Goal: Communication & Community: Answer question/provide support

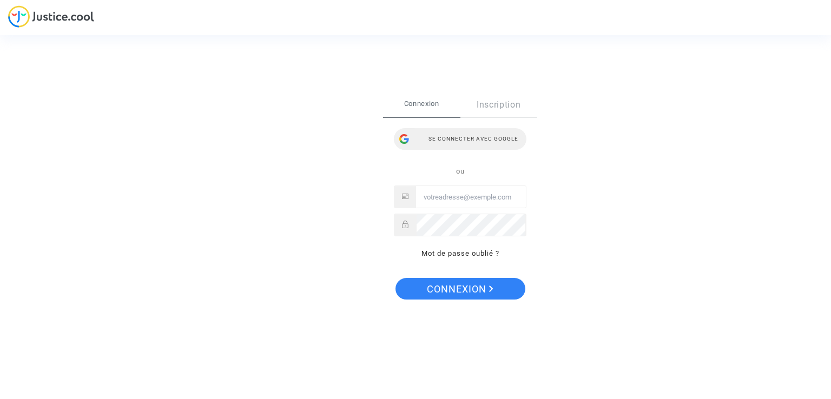
click at [457, 142] on div "Se connecter avec Google" at bounding box center [460, 139] width 133 height 22
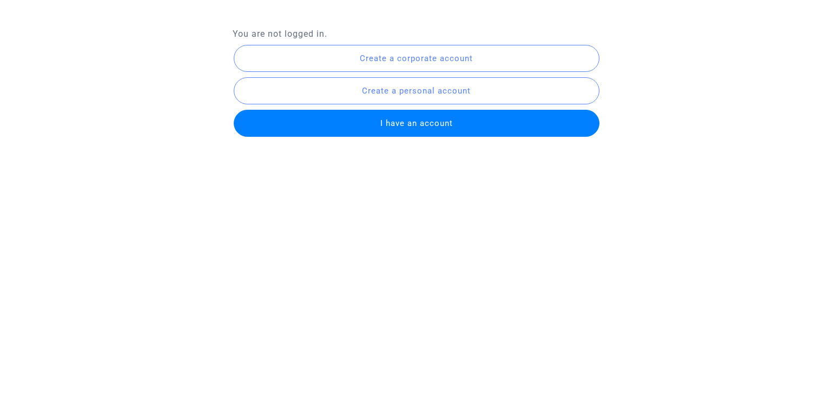
click at [457, 124] on button "I have an account" at bounding box center [417, 123] width 366 height 27
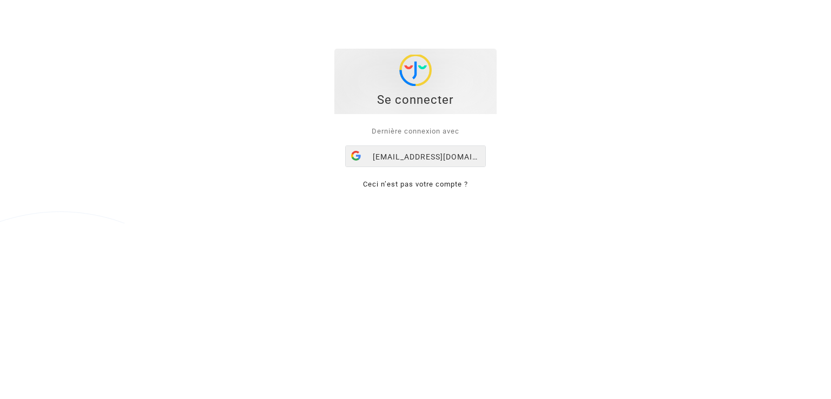
click at [435, 165] on div "skycop.wizzair@gmail.com" at bounding box center [416, 157] width 140 height 22
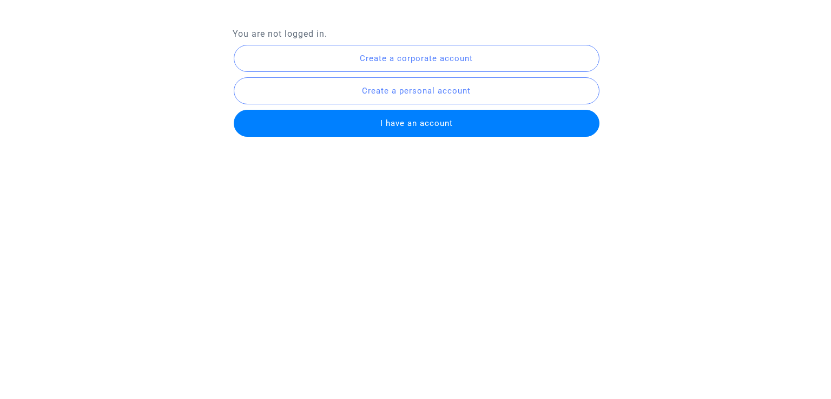
click at [400, 124] on span "I have an account" at bounding box center [417, 124] width 73 height 10
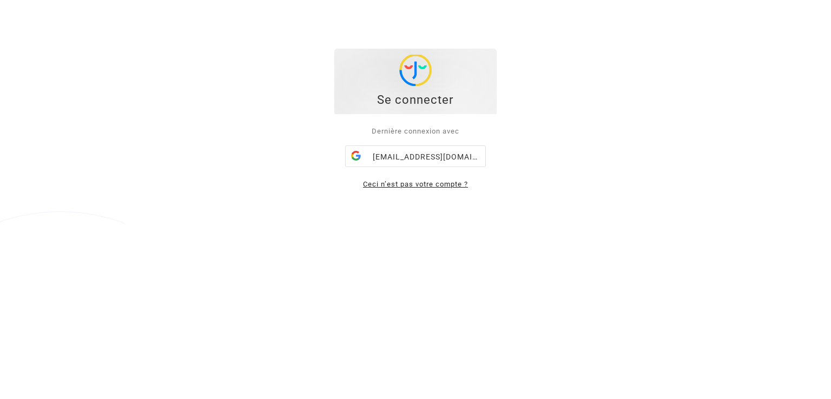
click at [464, 188] on link "Ceci n’est pas votre compte ?" at bounding box center [415, 184] width 105 height 8
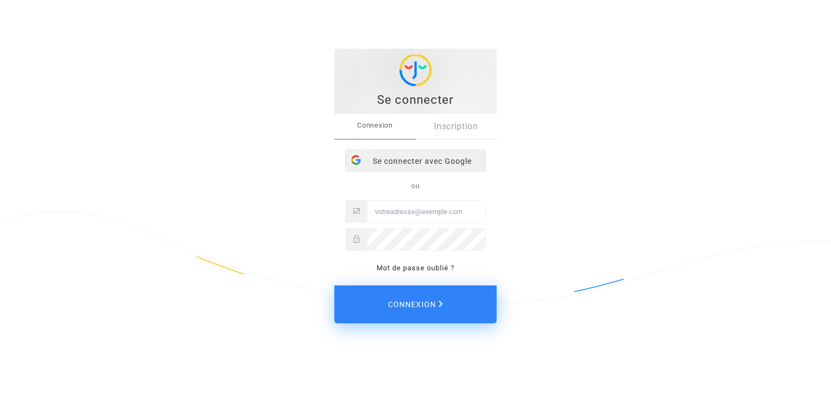
click at [440, 158] on div "Se connecter avec Google" at bounding box center [416, 161] width 140 height 22
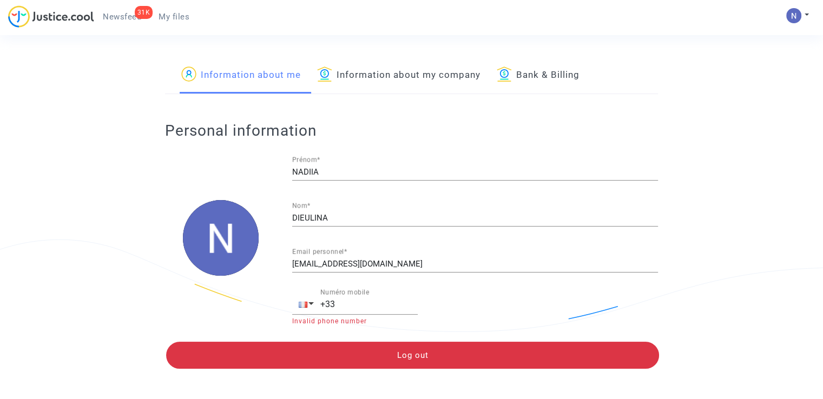
scroll to position [6, 0]
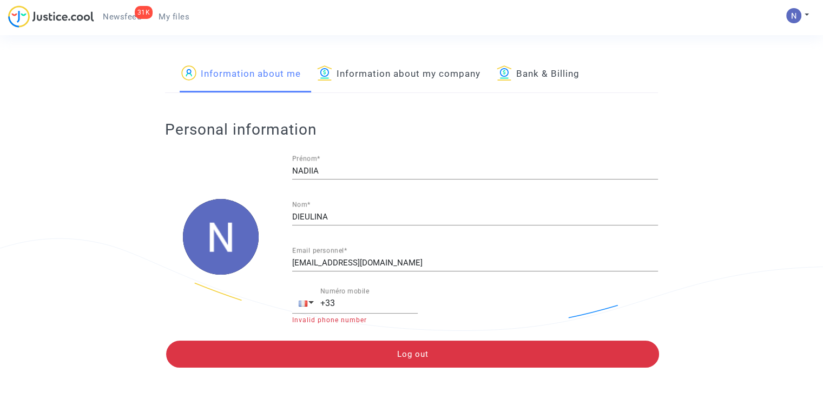
click at [70, 18] on img at bounding box center [51, 16] width 86 height 22
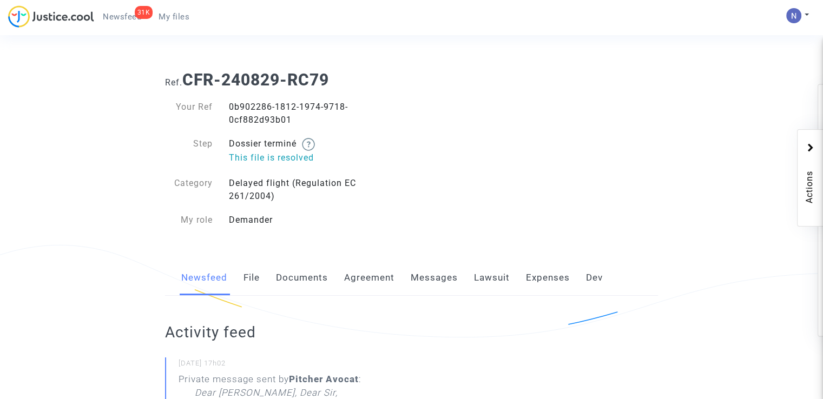
click at [440, 284] on link "Messages" at bounding box center [434, 278] width 47 height 36
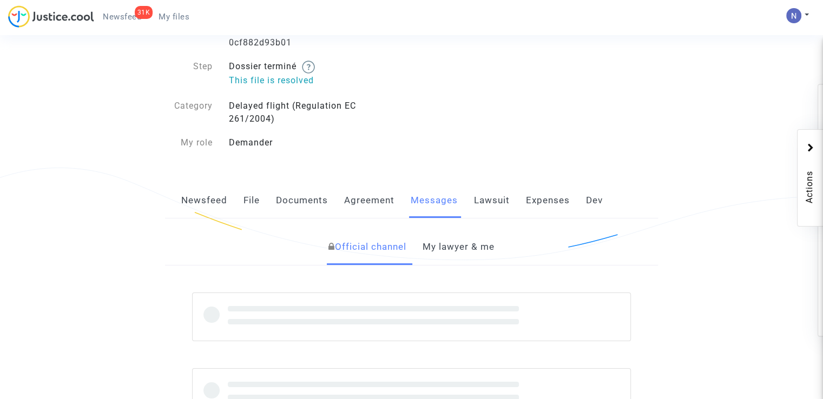
scroll to position [217, 0]
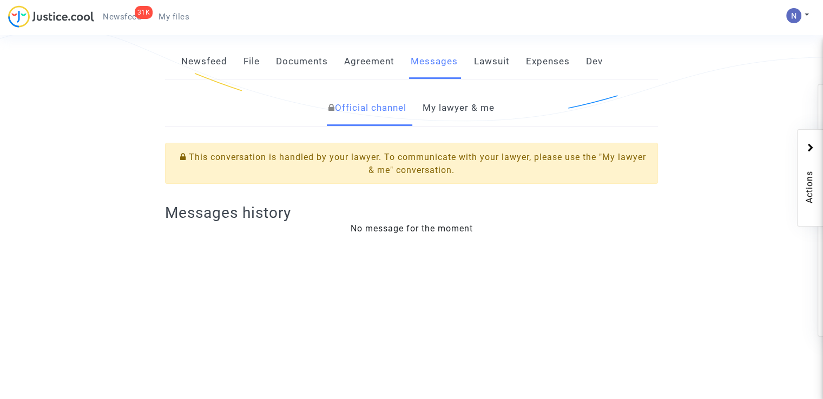
click at [443, 130] on div "Official channel My lawyer & me This conversation is handled by your lawyer. To…" at bounding box center [411, 168] width 509 height 156
click at [442, 111] on link "My lawyer & me" at bounding box center [459, 108] width 72 height 36
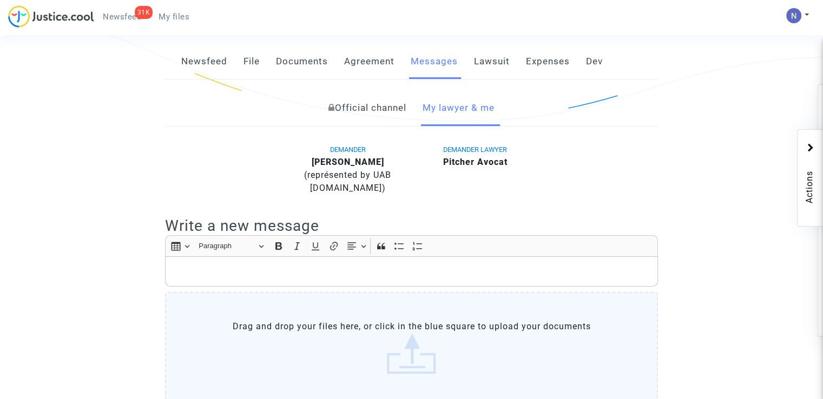
click at [262, 278] on p "Rich Text Editor, main" at bounding box center [412, 272] width 482 height 14
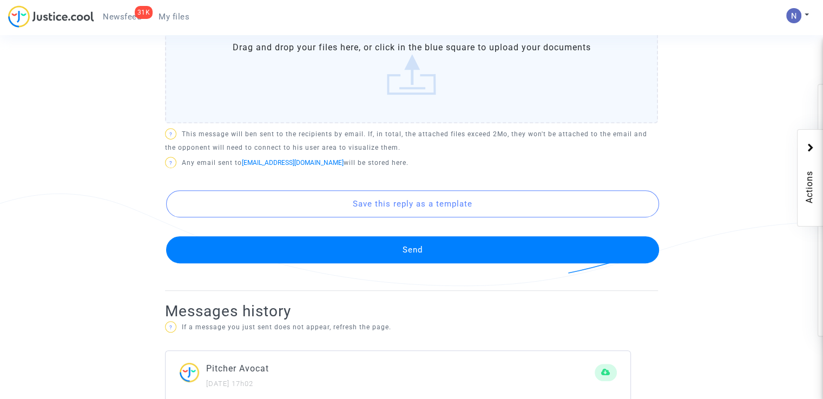
scroll to position [650, 0]
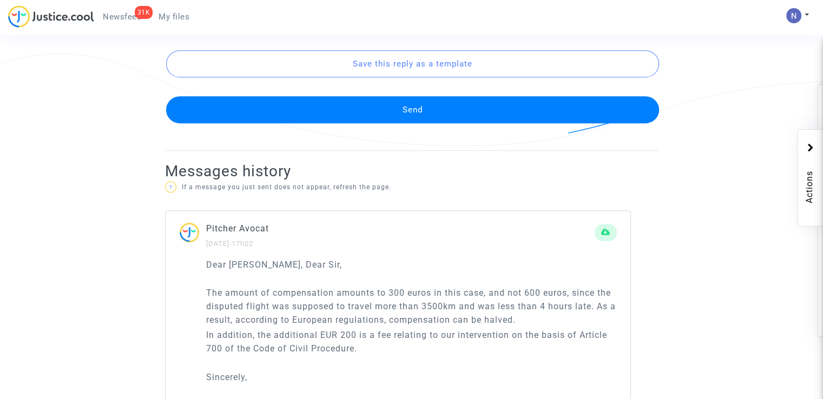
click at [388, 113] on button "Send" at bounding box center [412, 109] width 493 height 27
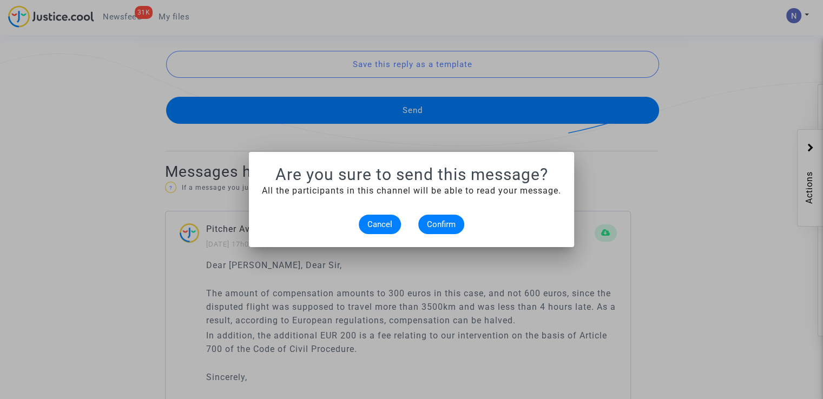
scroll to position [0, 0]
click at [437, 224] on span "Confirm" at bounding box center [441, 225] width 29 height 10
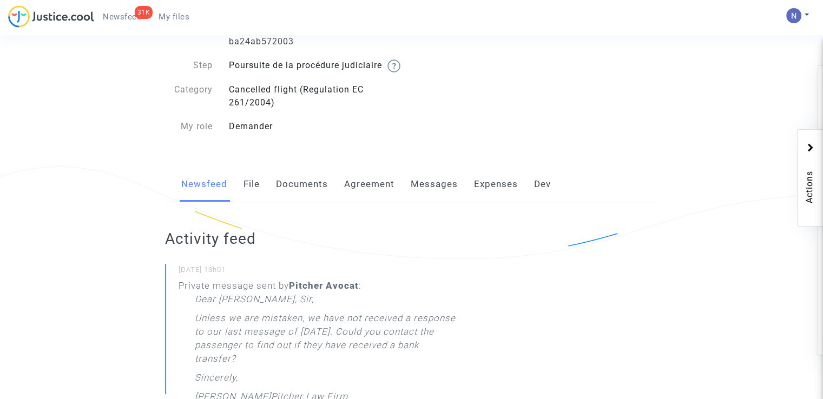
scroll to position [108, 0]
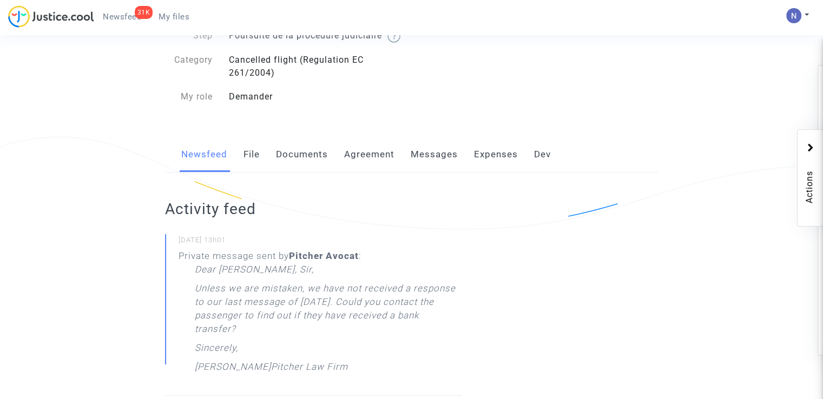
click at [430, 169] on link "Messages" at bounding box center [434, 155] width 47 height 36
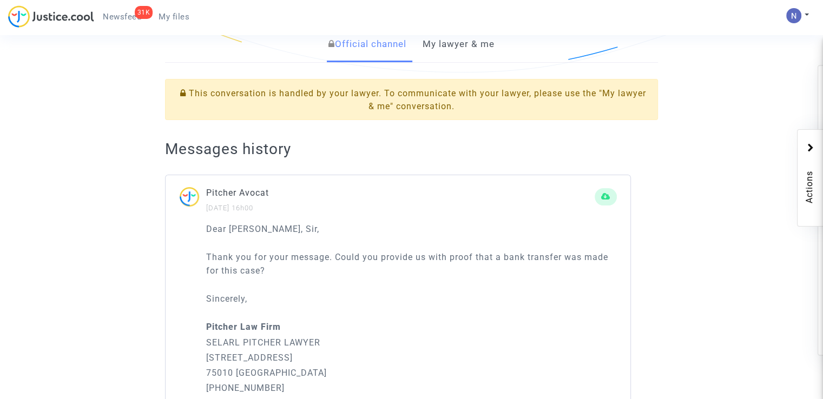
scroll to position [217, 0]
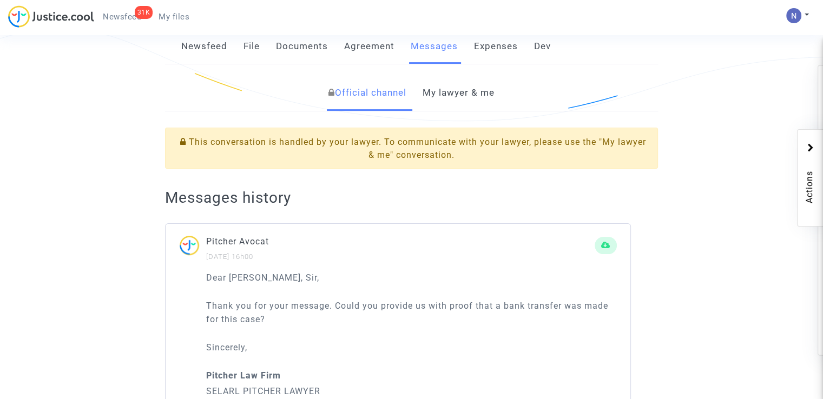
click at [437, 109] on link "My lawyer & me" at bounding box center [459, 93] width 72 height 36
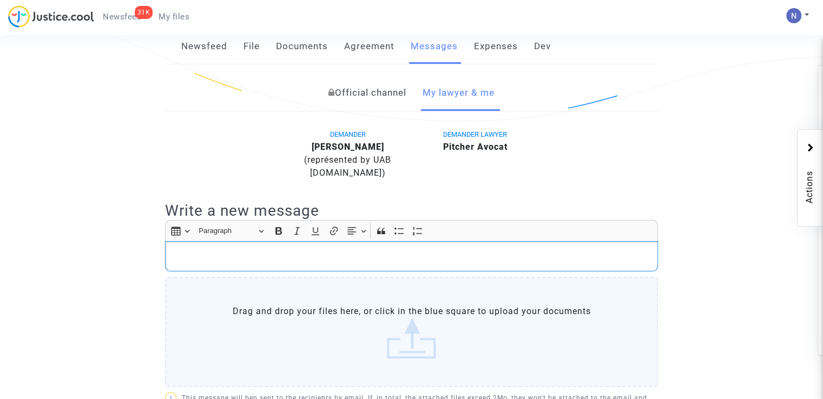
click at [300, 272] on div "Rich Text Editor, main" at bounding box center [411, 256] width 493 height 30
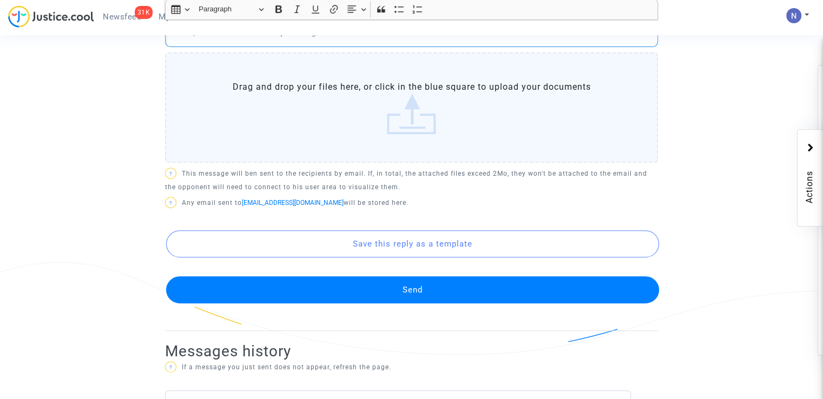
scroll to position [541, 0]
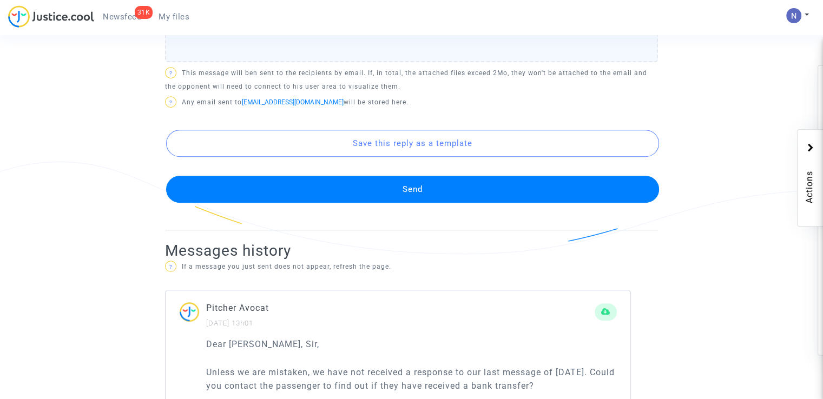
click at [329, 201] on button "Send" at bounding box center [412, 189] width 493 height 27
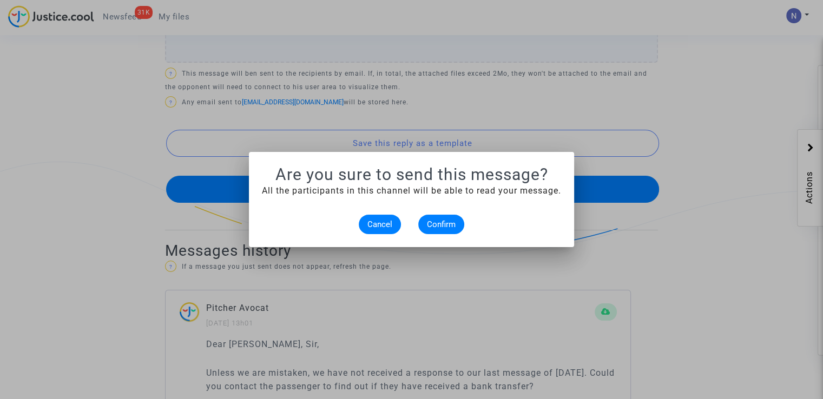
scroll to position [0, 0]
click at [449, 231] on button "Confirm" at bounding box center [441, 224] width 46 height 19
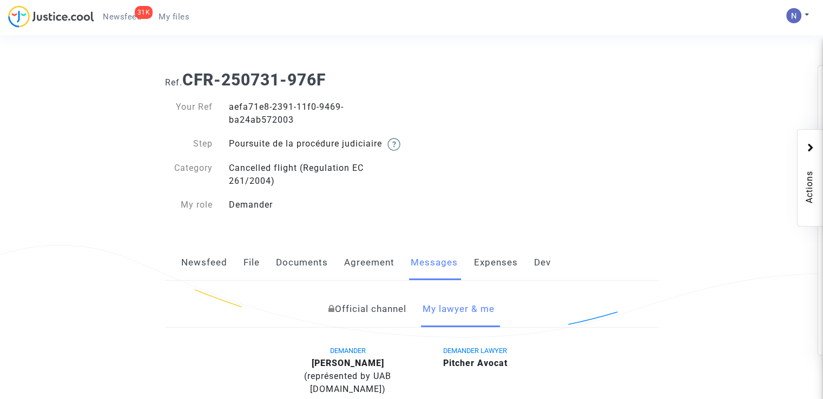
scroll to position [541, 0]
